Goal: Find specific page/section: Find specific page/section

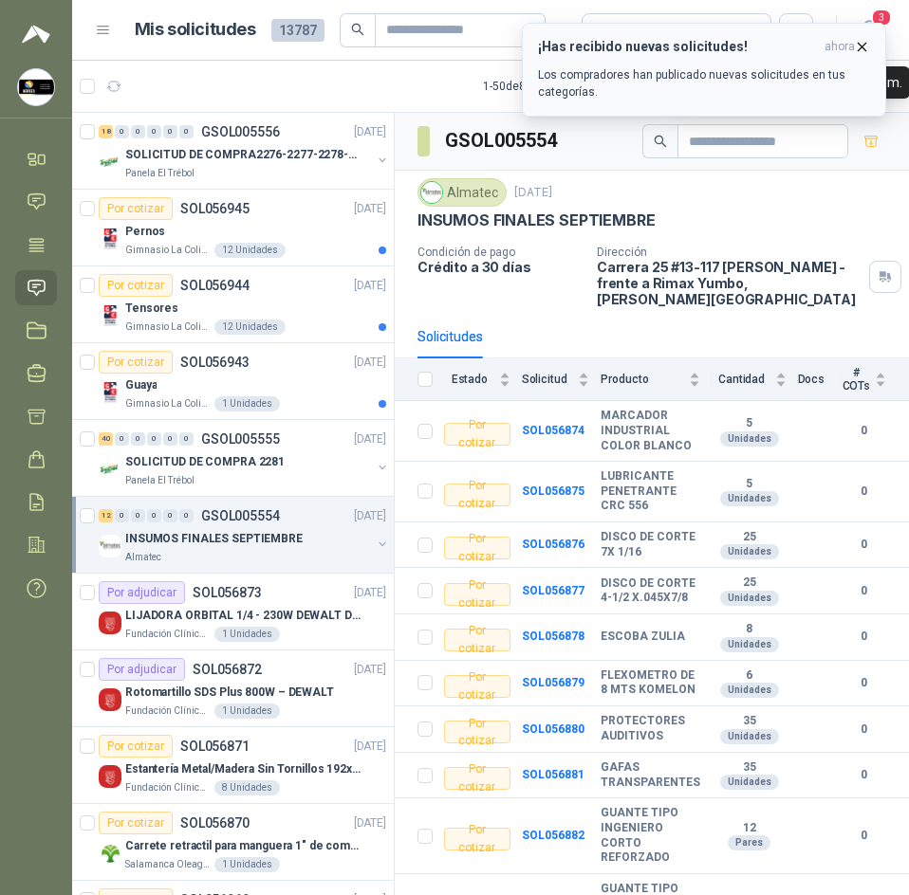
click at [853, 51] on span "ahora" at bounding box center [839, 47] width 30 height 16
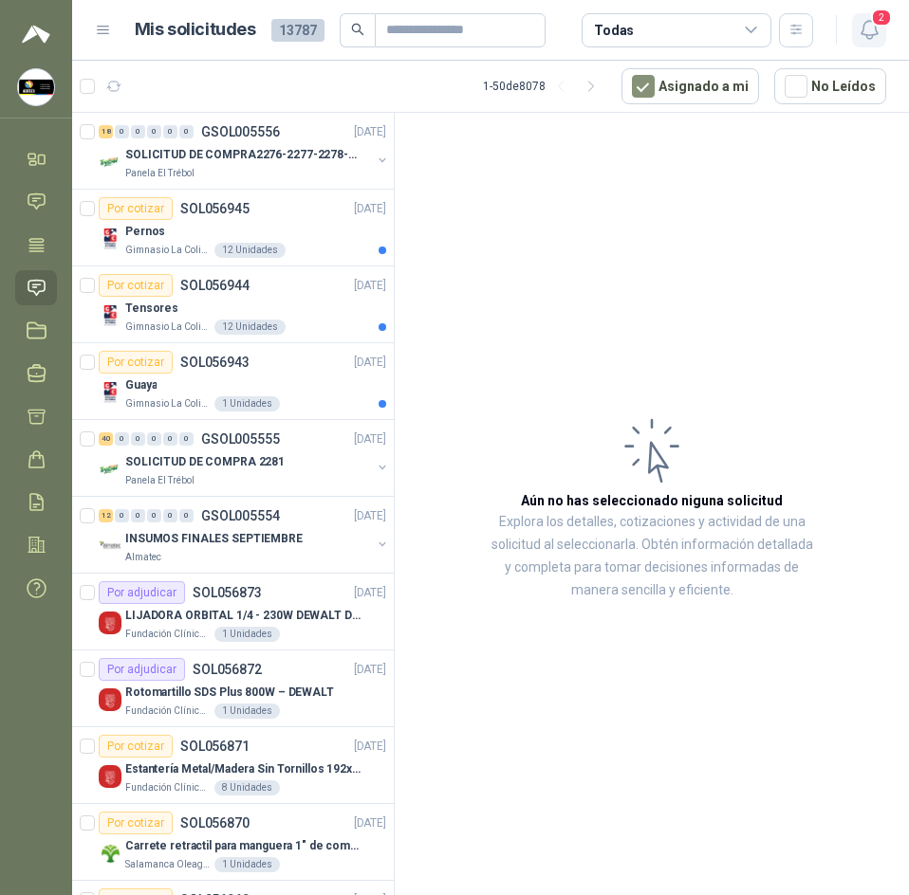
click at [867, 28] on icon "button" at bounding box center [869, 30] width 24 height 24
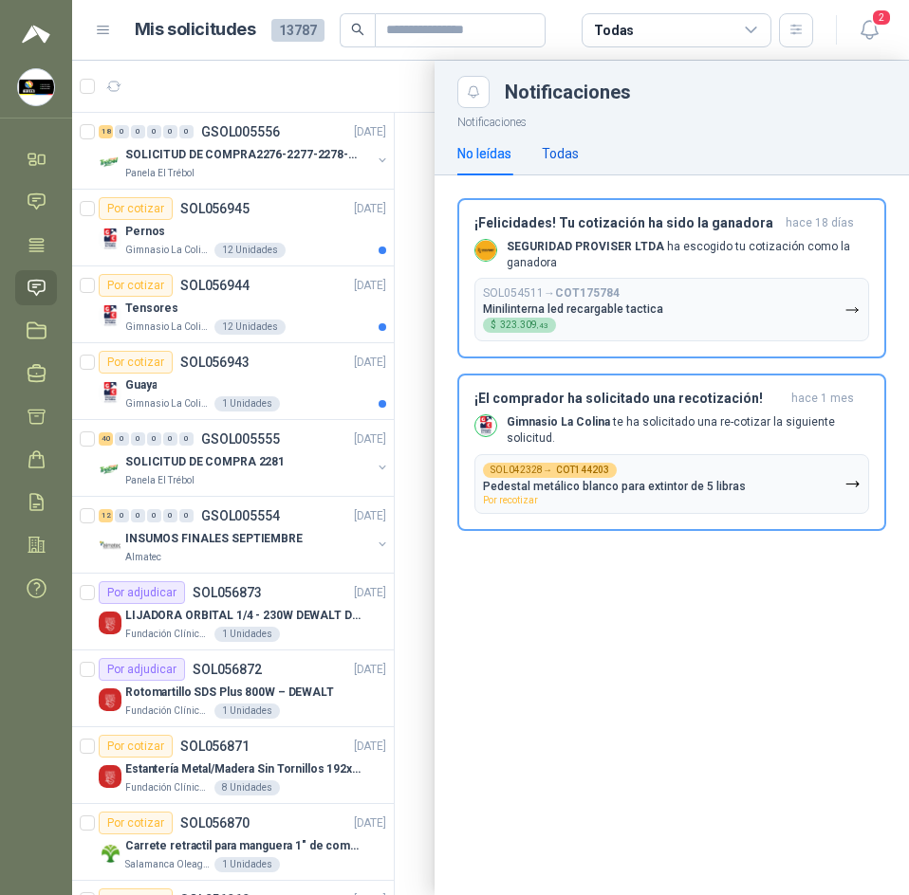
click at [578, 144] on div "Todas" at bounding box center [560, 153] width 37 height 21
